Goal: Task Accomplishment & Management: Use online tool/utility

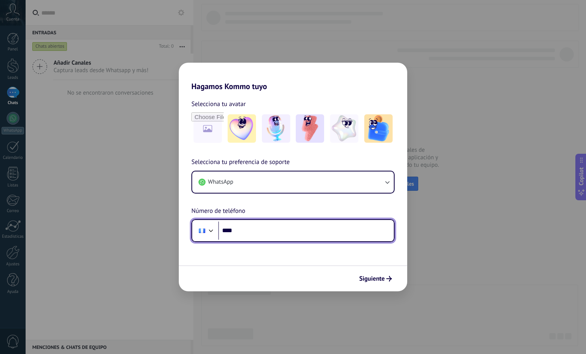
click at [266, 234] on input "****" at bounding box center [306, 230] width 176 height 18
type input "**********"
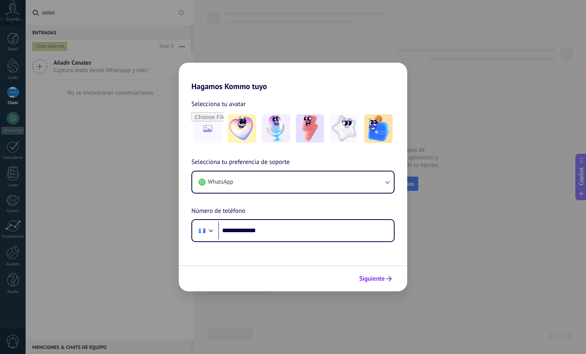
click at [375, 276] on span "Siguiente" at bounding box center [372, 279] width 26 height 6
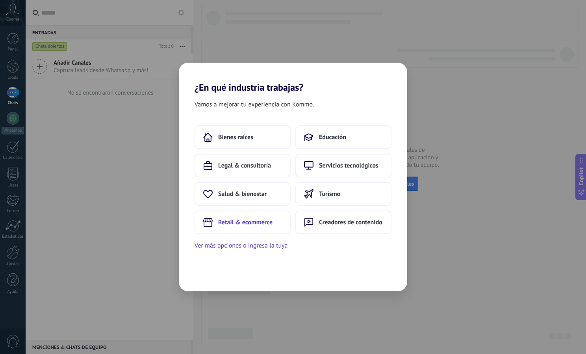
click at [247, 218] on button "Retail & ecommerce" at bounding box center [243, 222] width 96 height 24
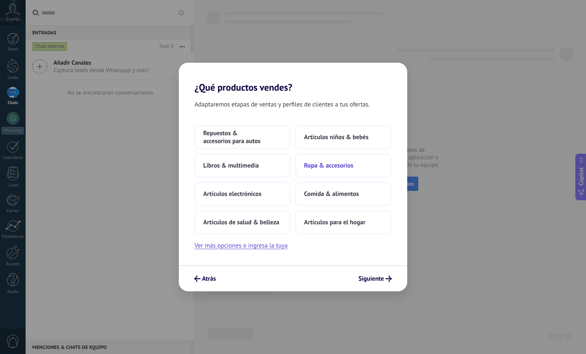
click at [333, 170] on button "Ropa & accesorios" at bounding box center [344, 166] width 96 height 24
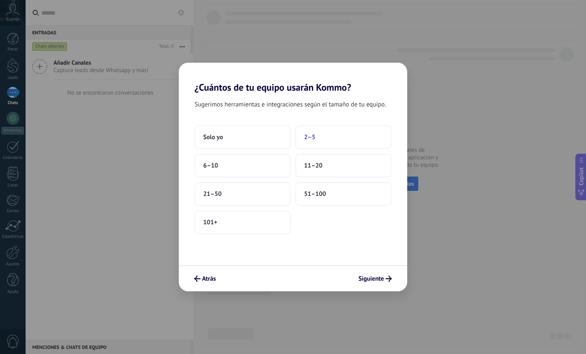
click at [311, 135] on span "2–5" at bounding box center [309, 137] width 11 height 8
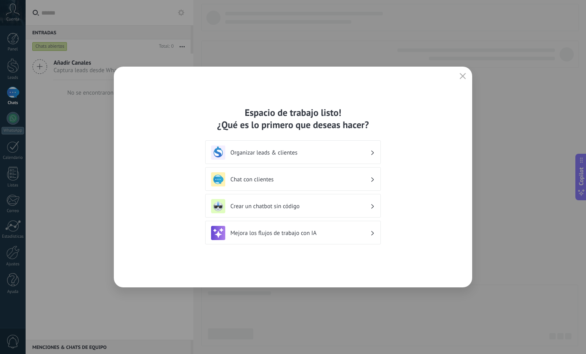
click at [269, 154] on h3 "Organizar leads & clientes" at bounding box center [301, 152] width 140 height 7
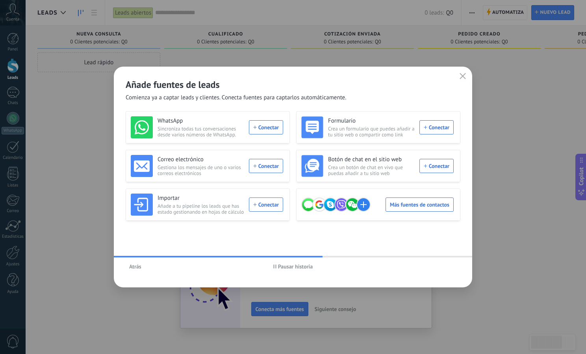
click at [135, 262] on button "Atrás" at bounding box center [135, 266] width 19 height 12
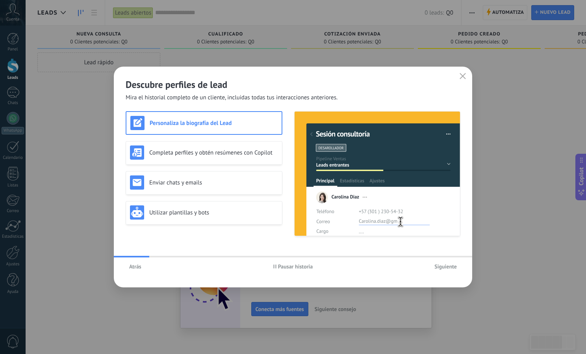
click at [271, 264] on button "Pausar historia" at bounding box center [293, 266] width 47 height 12
click at [443, 268] on span "Siguiente" at bounding box center [446, 267] width 22 height 6
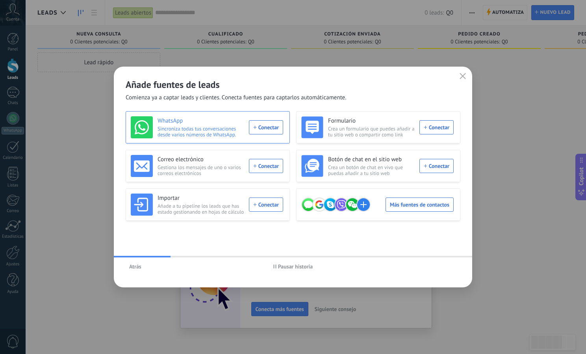
click at [257, 126] on div "WhatsApp Sincroniza todas tus conversaciones desde varios números de WhatsApp. …" at bounding box center [207, 127] width 152 height 22
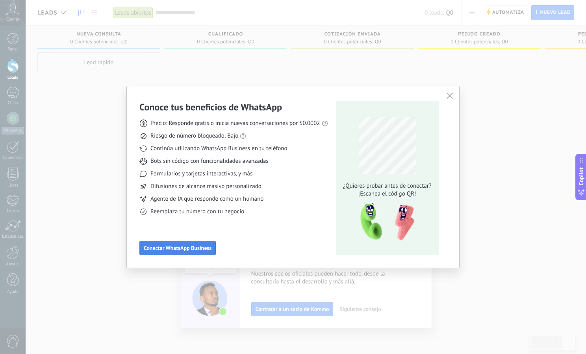
click at [210, 248] on span "Conectar WhatsApp Business" at bounding box center [178, 248] width 68 height 6
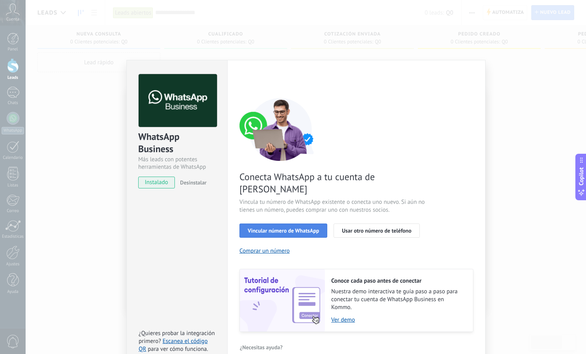
click at [277, 228] on span "Vincular número de WhatsApp" at bounding box center [283, 231] width 71 height 6
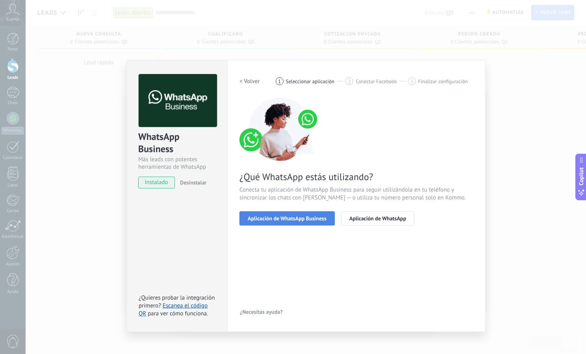
click at [279, 221] on span "Aplicación de WhatsApp Business" at bounding box center [287, 219] width 79 height 6
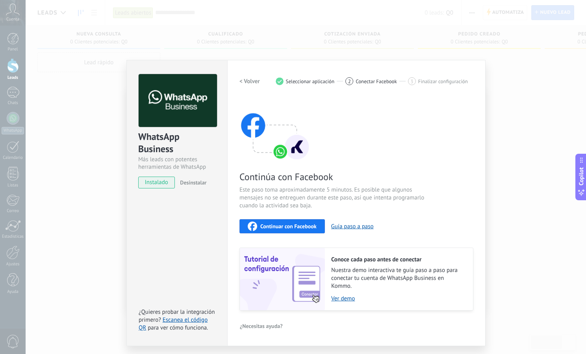
click at [271, 223] on span "Continuar con Facebook" at bounding box center [288, 226] width 56 height 6
click at [279, 226] on span "Continuar con Facebook" at bounding box center [288, 226] width 56 height 6
click at [360, 228] on button "Guía paso a paso" at bounding box center [352, 226] width 43 height 7
